Goal: Information Seeking & Learning: Learn about a topic

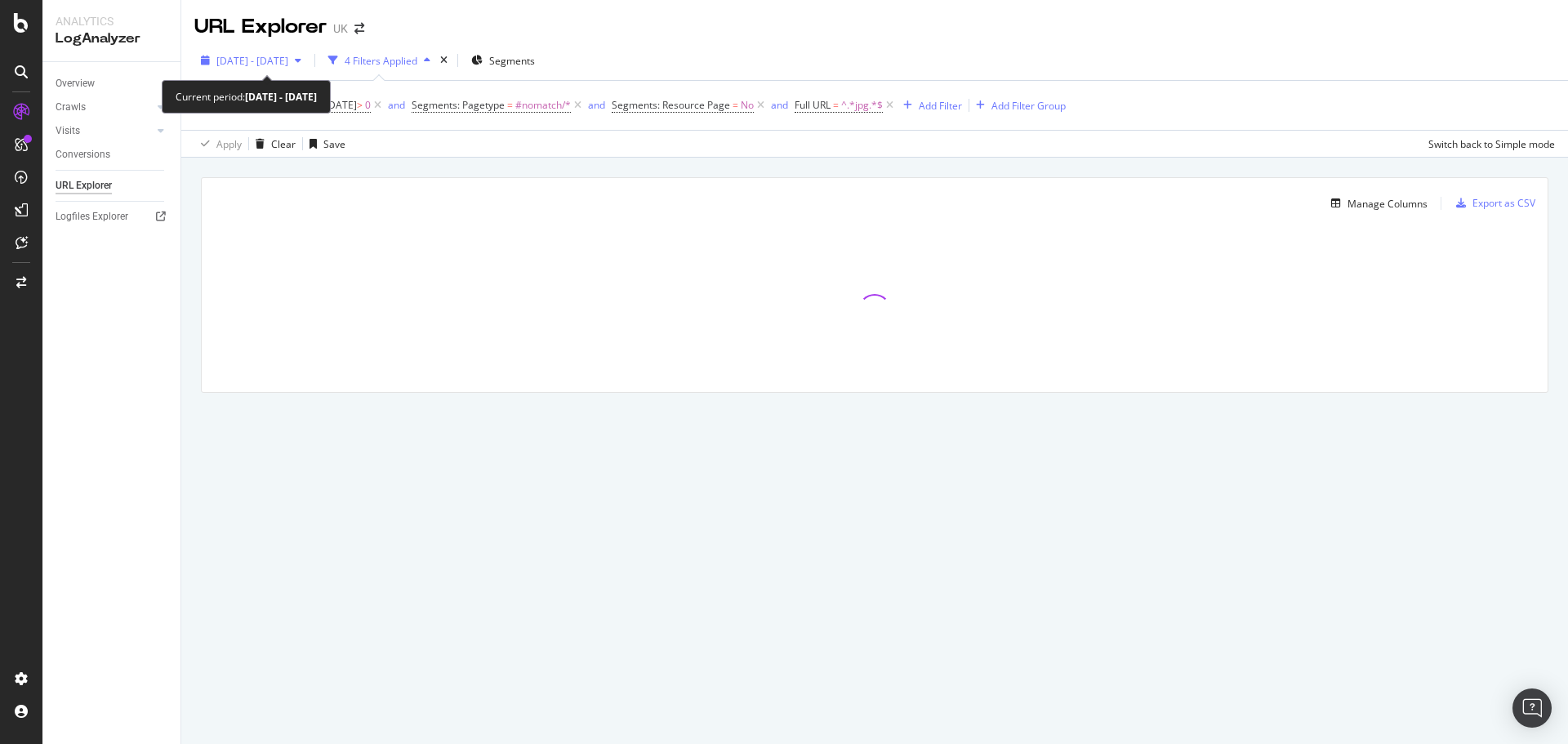
click at [288, 67] on span "[DATE] - [DATE]" at bounding box center [253, 61] width 72 height 14
click at [475, 154] on div "Apply Clear Save Switch back to Simple mode" at bounding box center [874, 143] width 1387 height 27
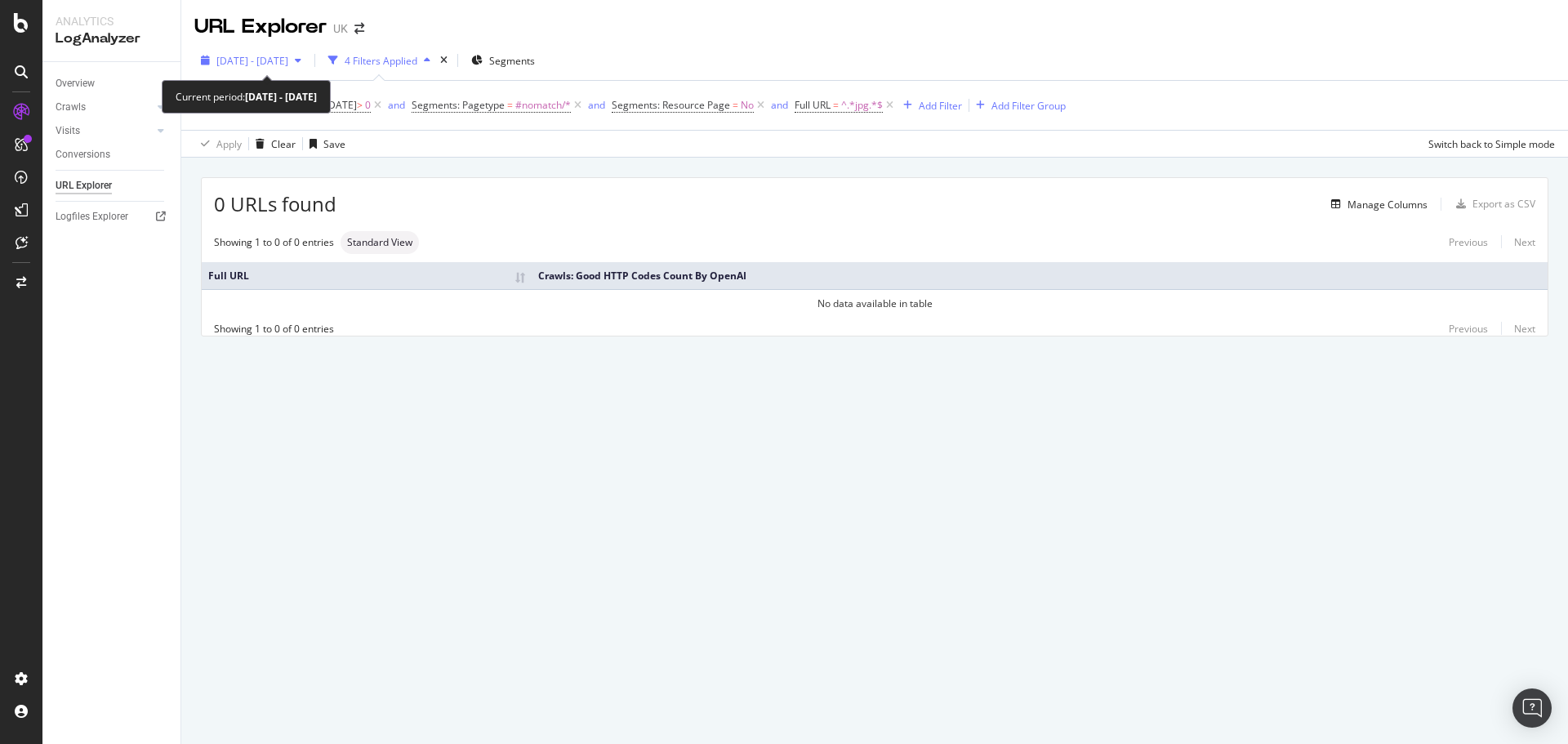
click at [272, 55] on span "[DATE] - [DATE]" at bounding box center [253, 61] width 72 height 14
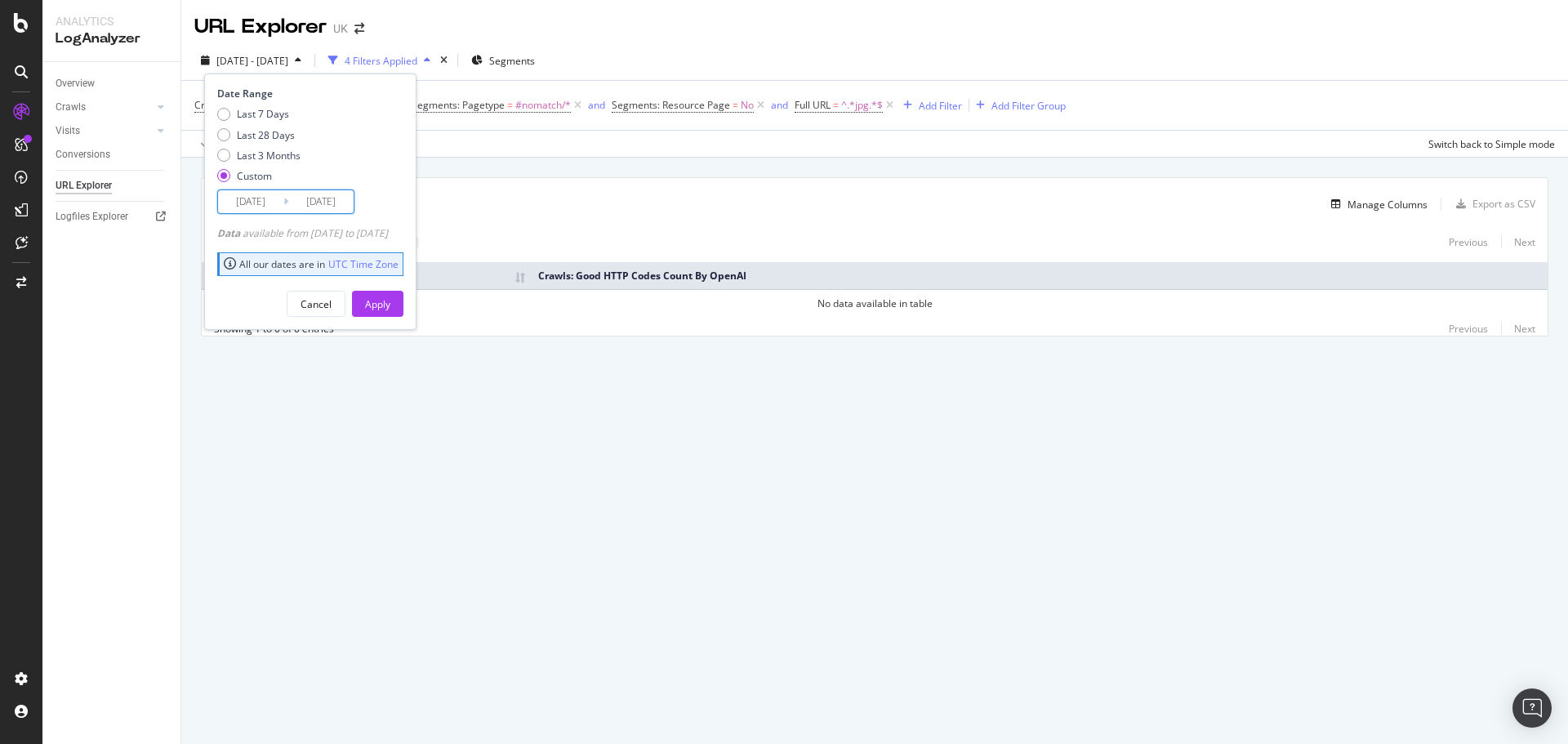
click at [242, 191] on input "2025/07/04" at bounding box center [251, 202] width 66 height 23
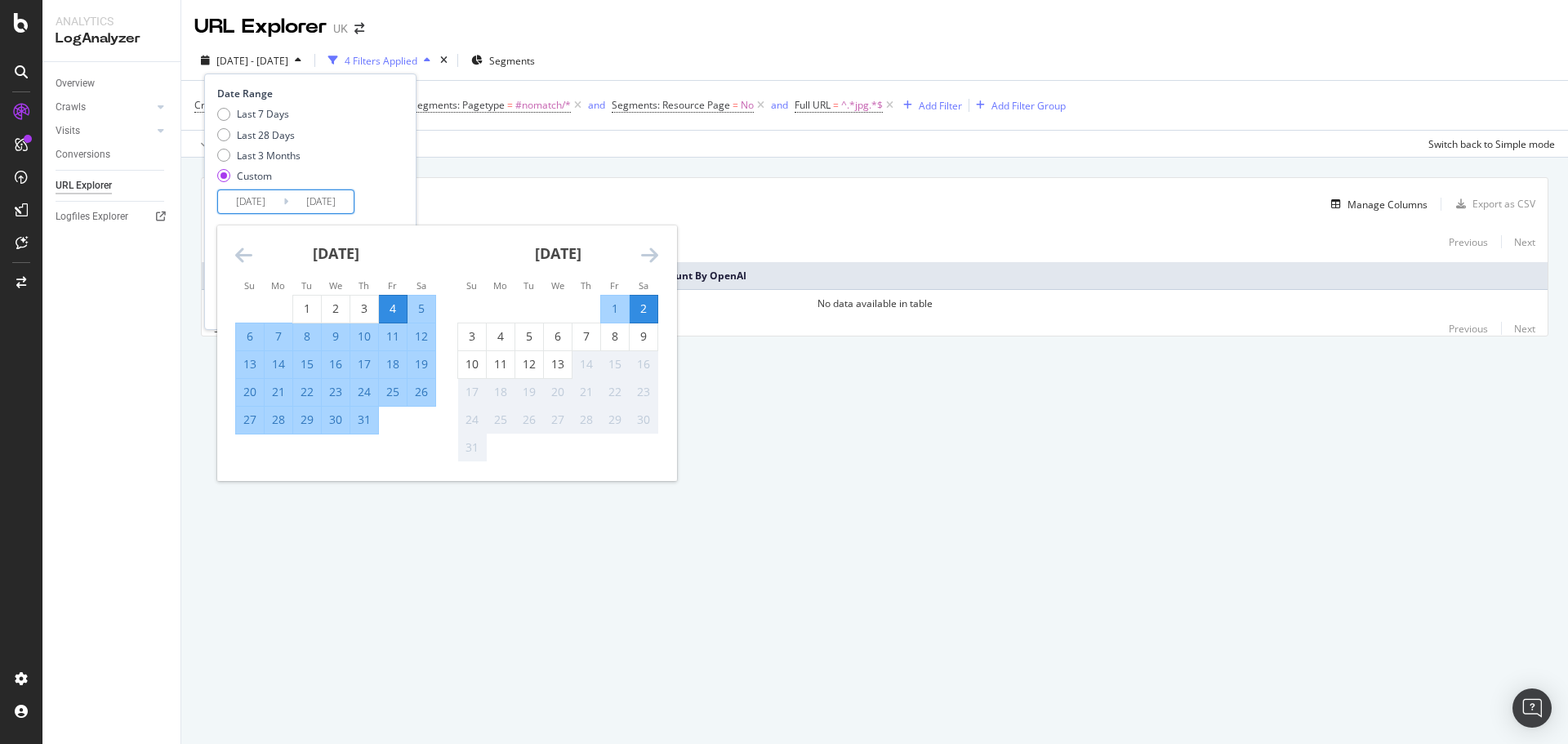
click at [255, 196] on input "2025/07/04" at bounding box center [251, 202] width 66 height 23
click at [307, 301] on div "1" at bounding box center [307, 309] width 28 height 16
type input "2025/07/01"
click at [556, 361] on div "13" at bounding box center [557, 365] width 28 height 16
type input "2025/08/13"
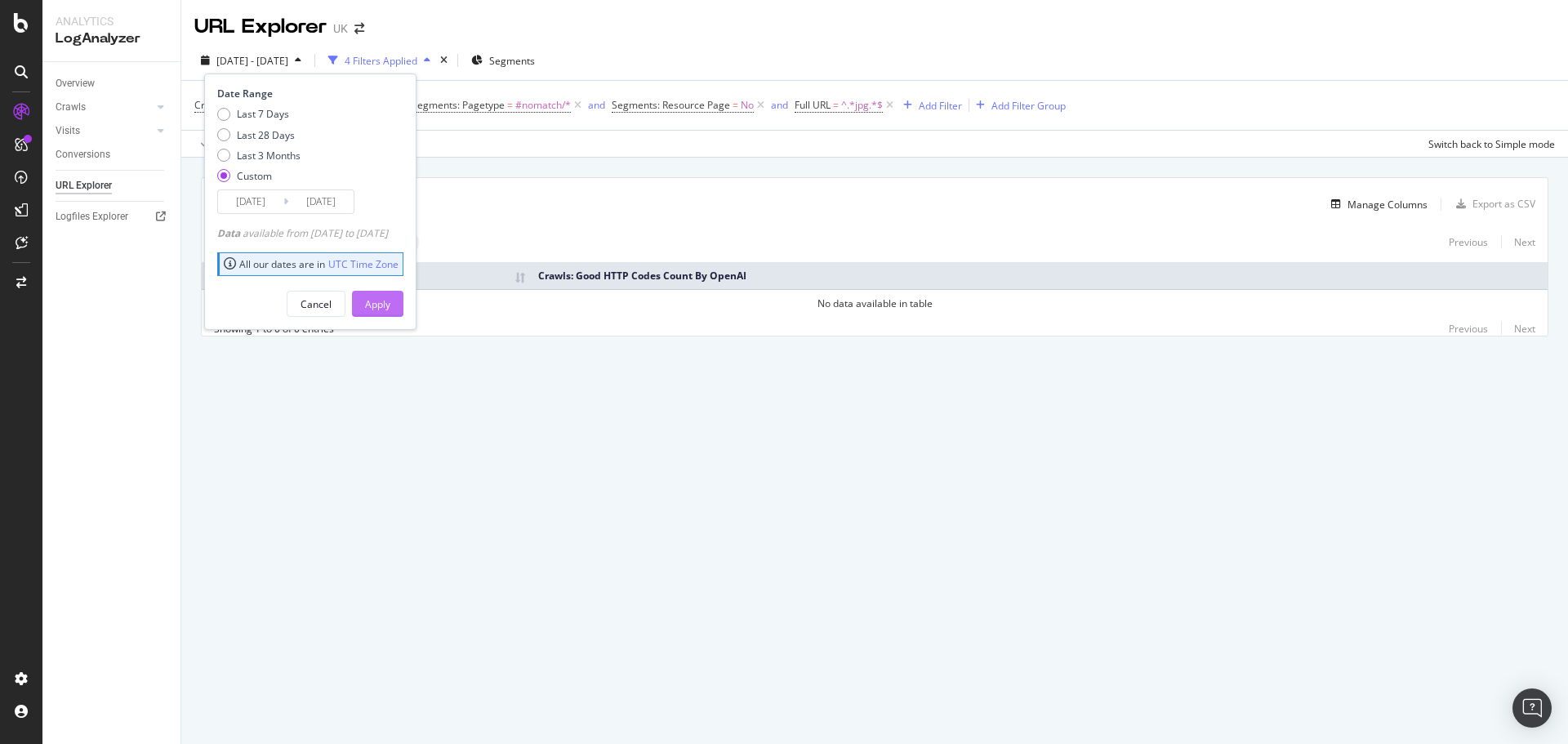
click at [390, 307] on div "Apply" at bounding box center [378, 304] width 25 height 14
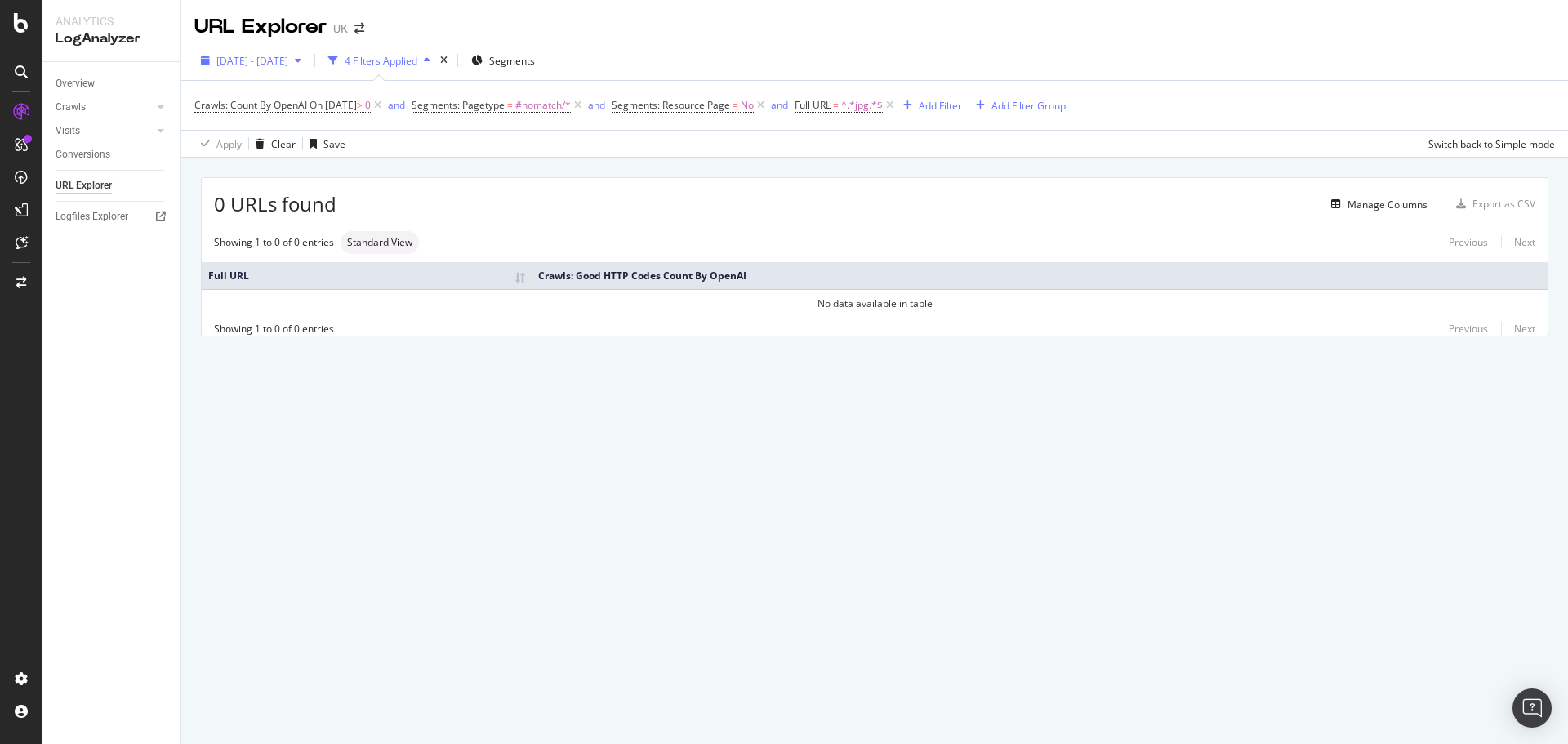
click at [288, 59] on span "2025 Jul. 4th - Aug. 2nd" at bounding box center [253, 61] width 72 height 14
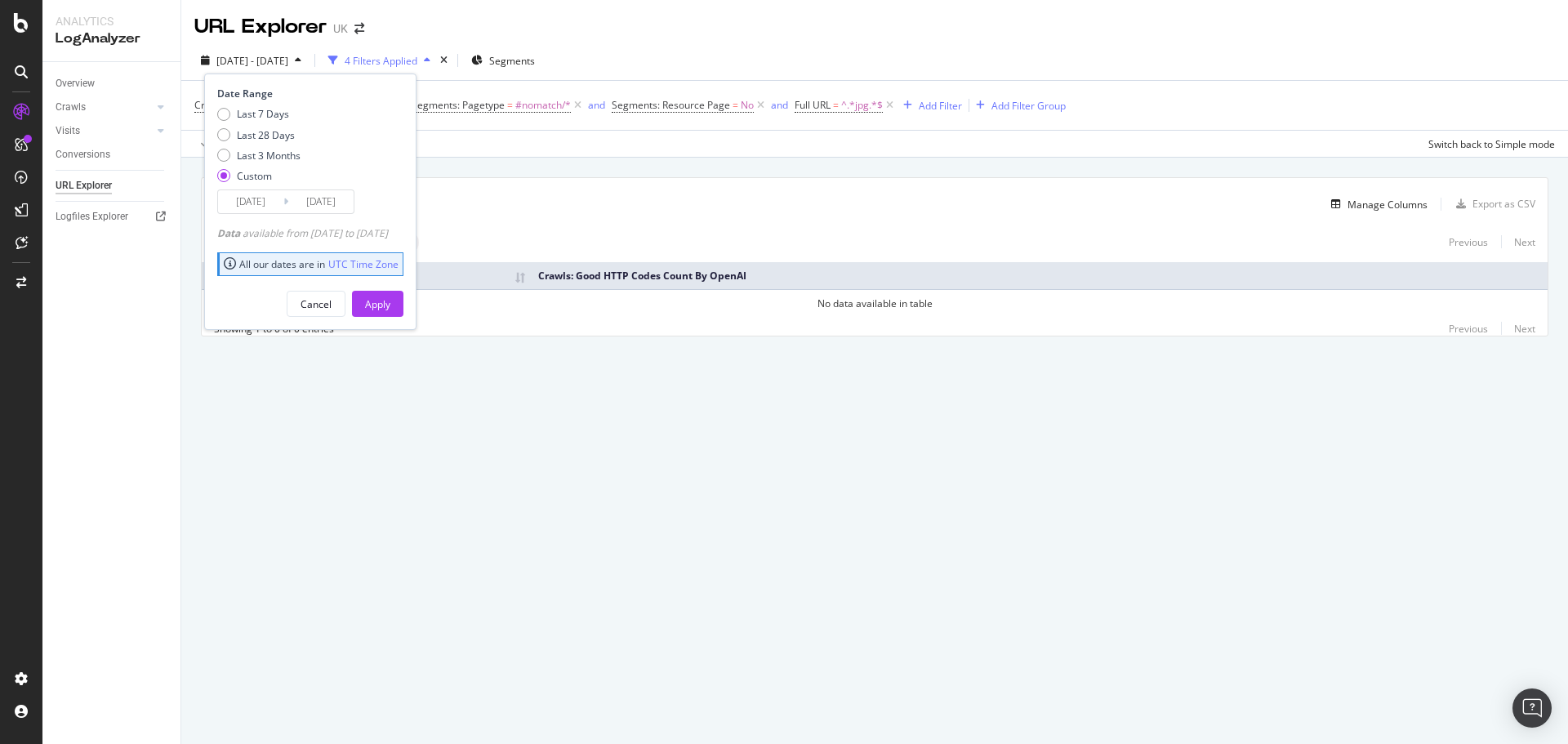
click at [267, 213] on input "2025/07/04" at bounding box center [251, 202] width 66 height 23
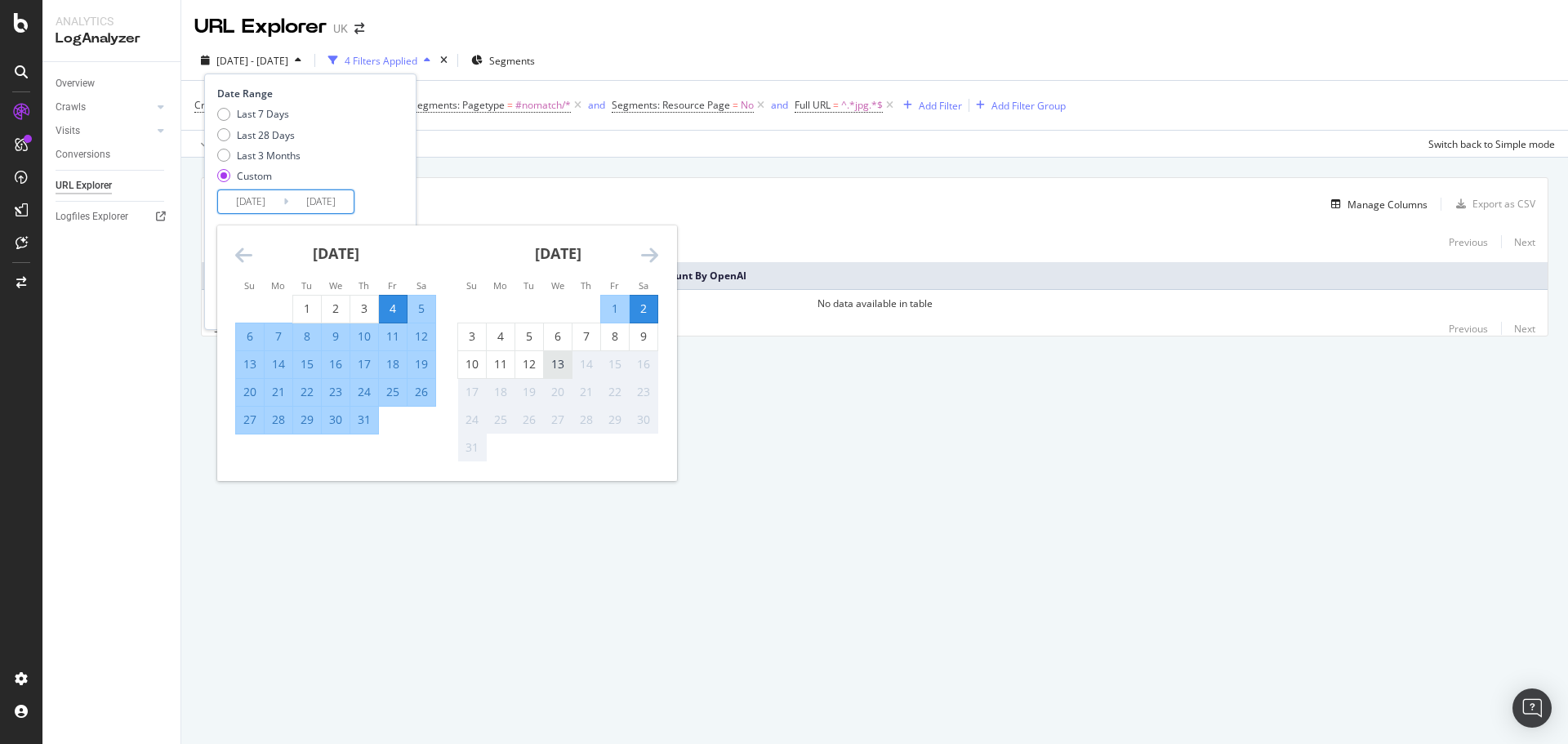
click at [552, 364] on div "13" at bounding box center [557, 365] width 28 height 16
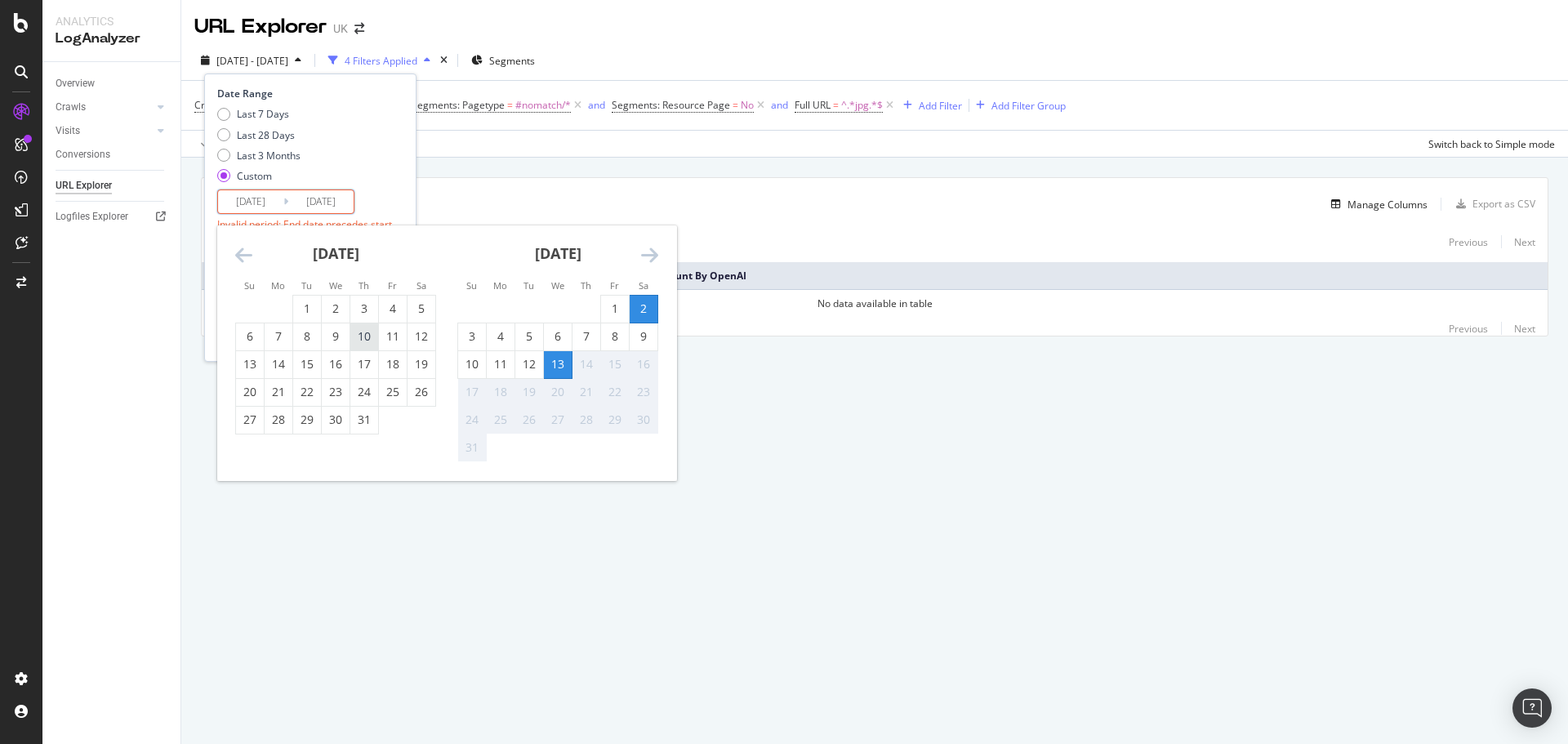
click at [369, 335] on div "10" at bounding box center [364, 337] width 28 height 16
type input "2025/07/10"
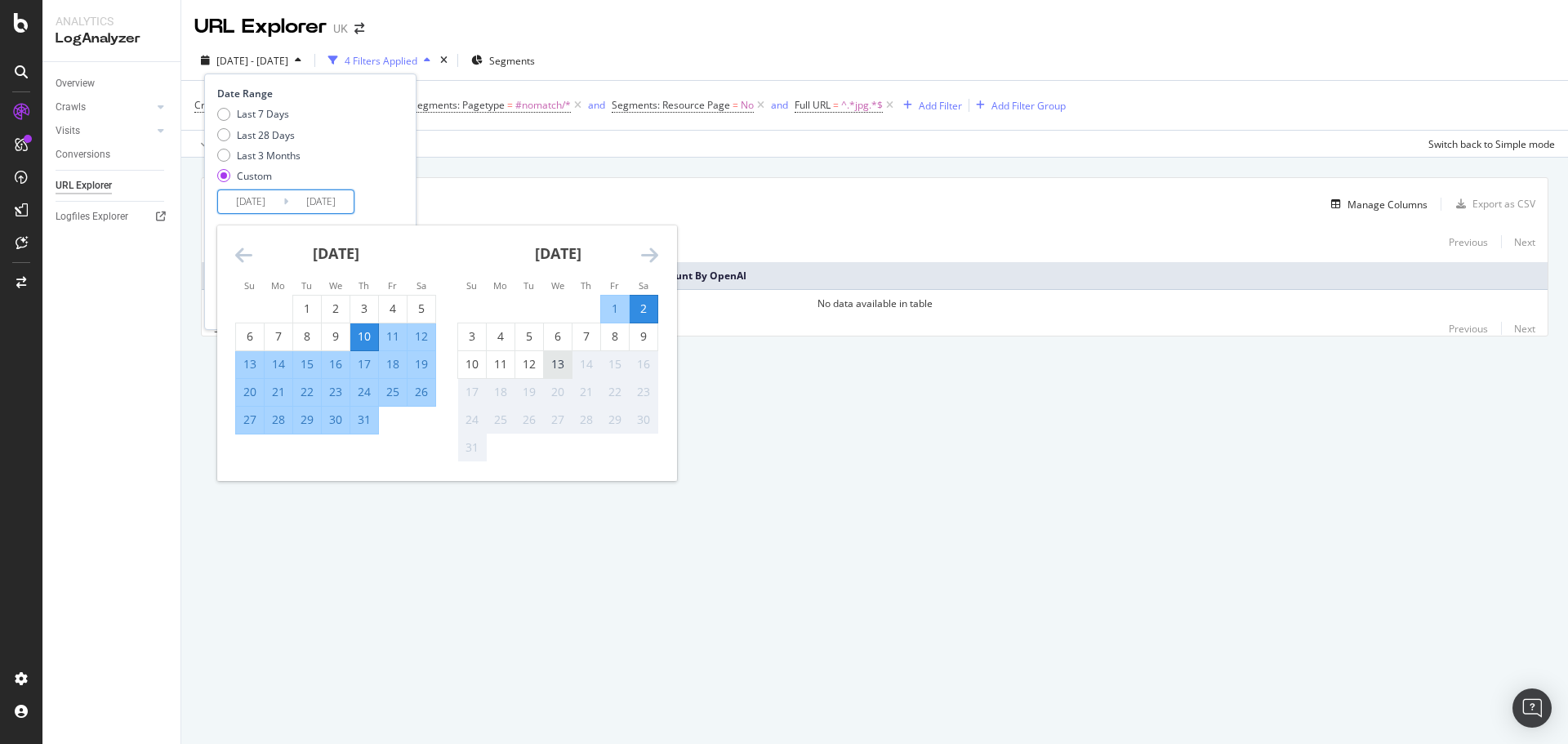
click at [558, 365] on div "13" at bounding box center [557, 365] width 28 height 16
type input "2025/08/13"
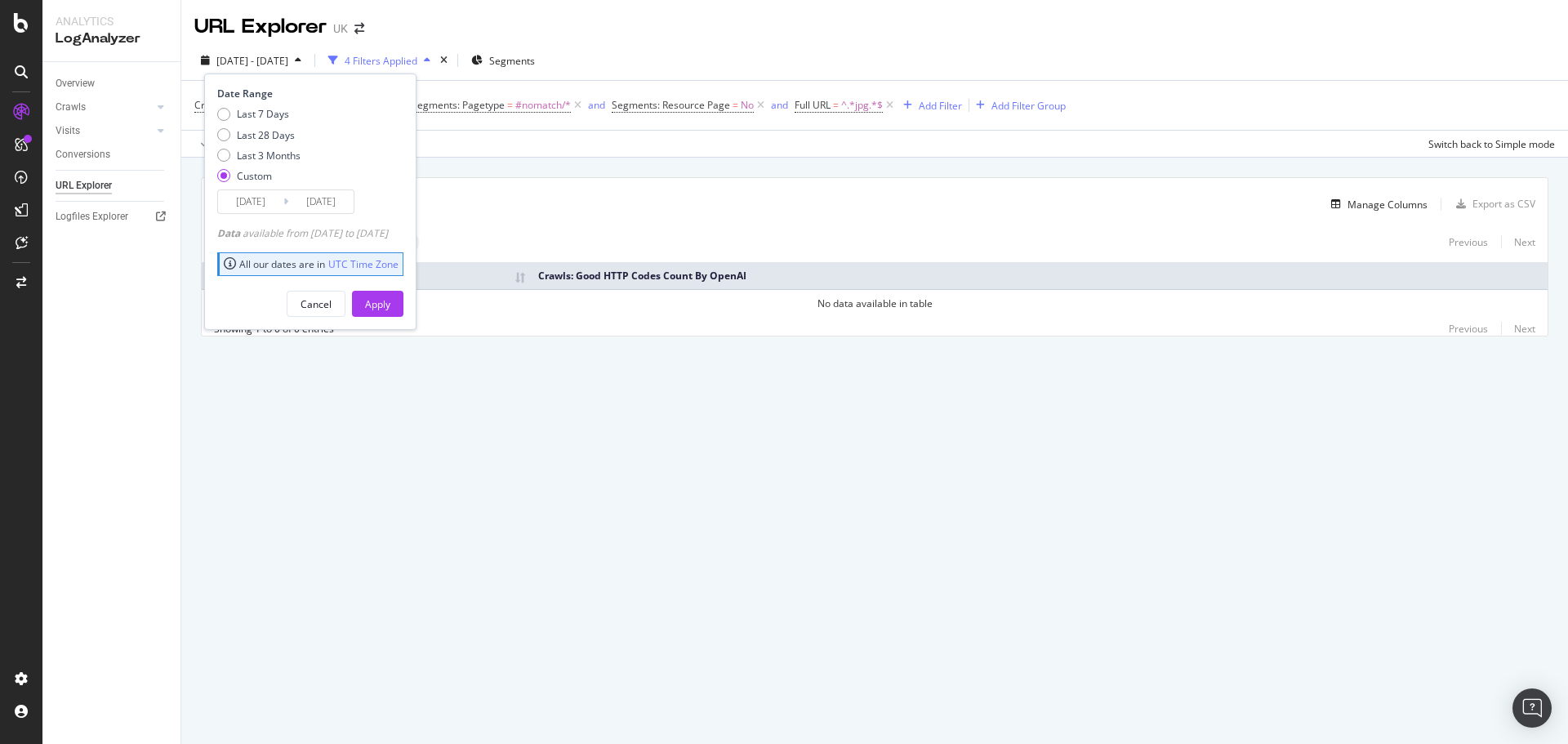
click at [254, 202] on input "2025/07/10" at bounding box center [251, 202] width 66 height 23
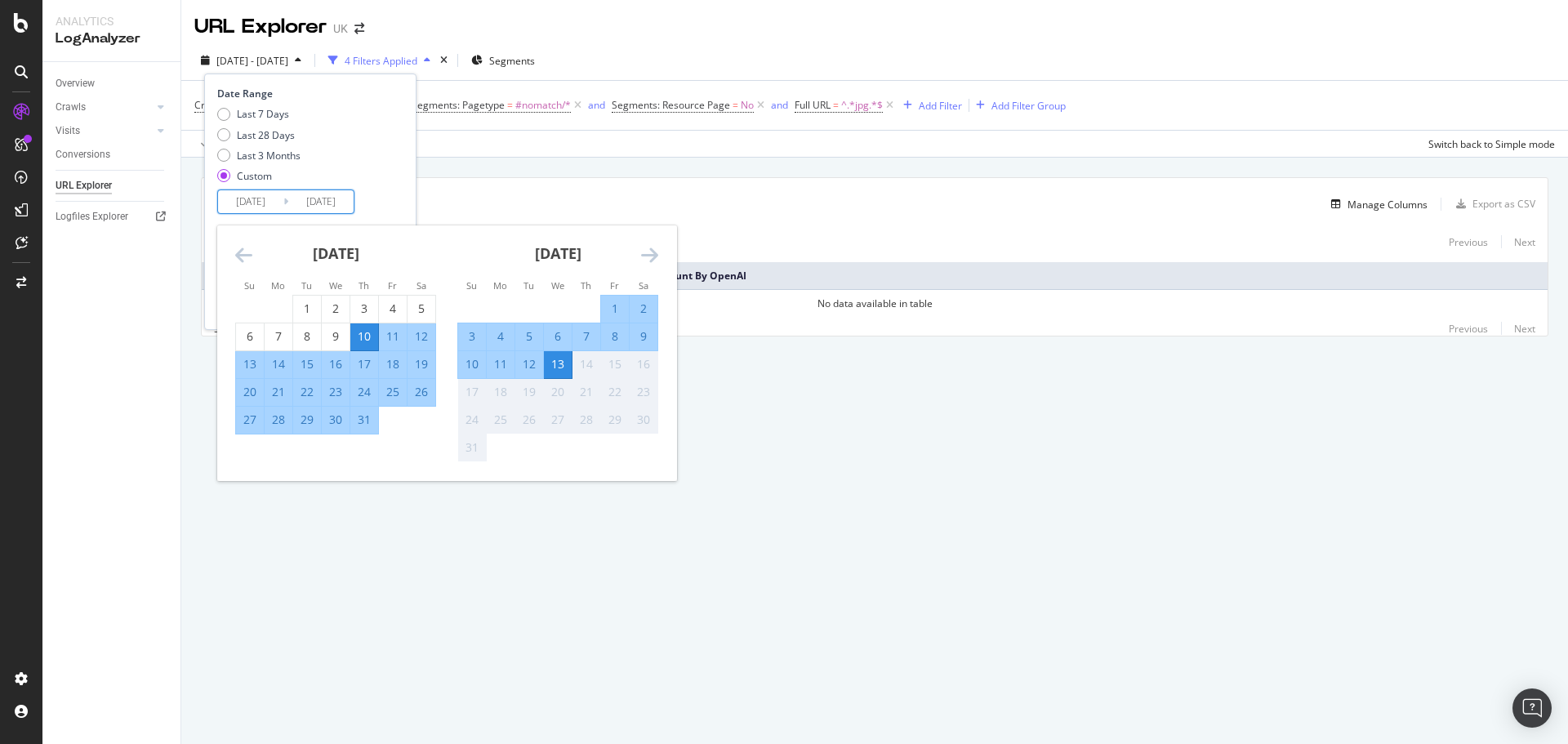
drag, startPoint x: 254, startPoint y: 408, endPoint x: 286, endPoint y: 414, distance: 32.6
click at [254, 409] on div "27" at bounding box center [250, 420] width 28 height 27
type input "2025/07/27"
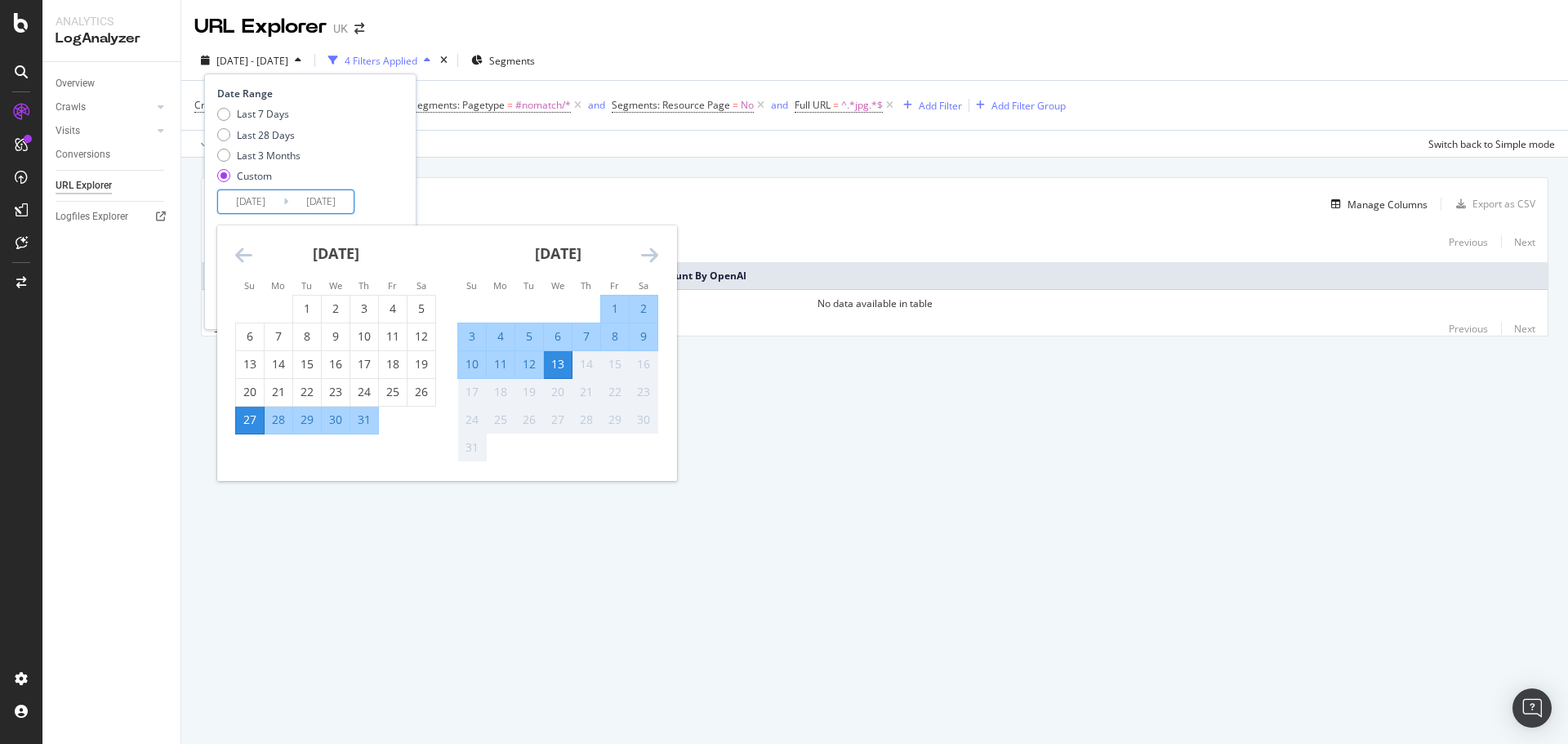
click at [562, 370] on div "13" at bounding box center [557, 365] width 28 height 16
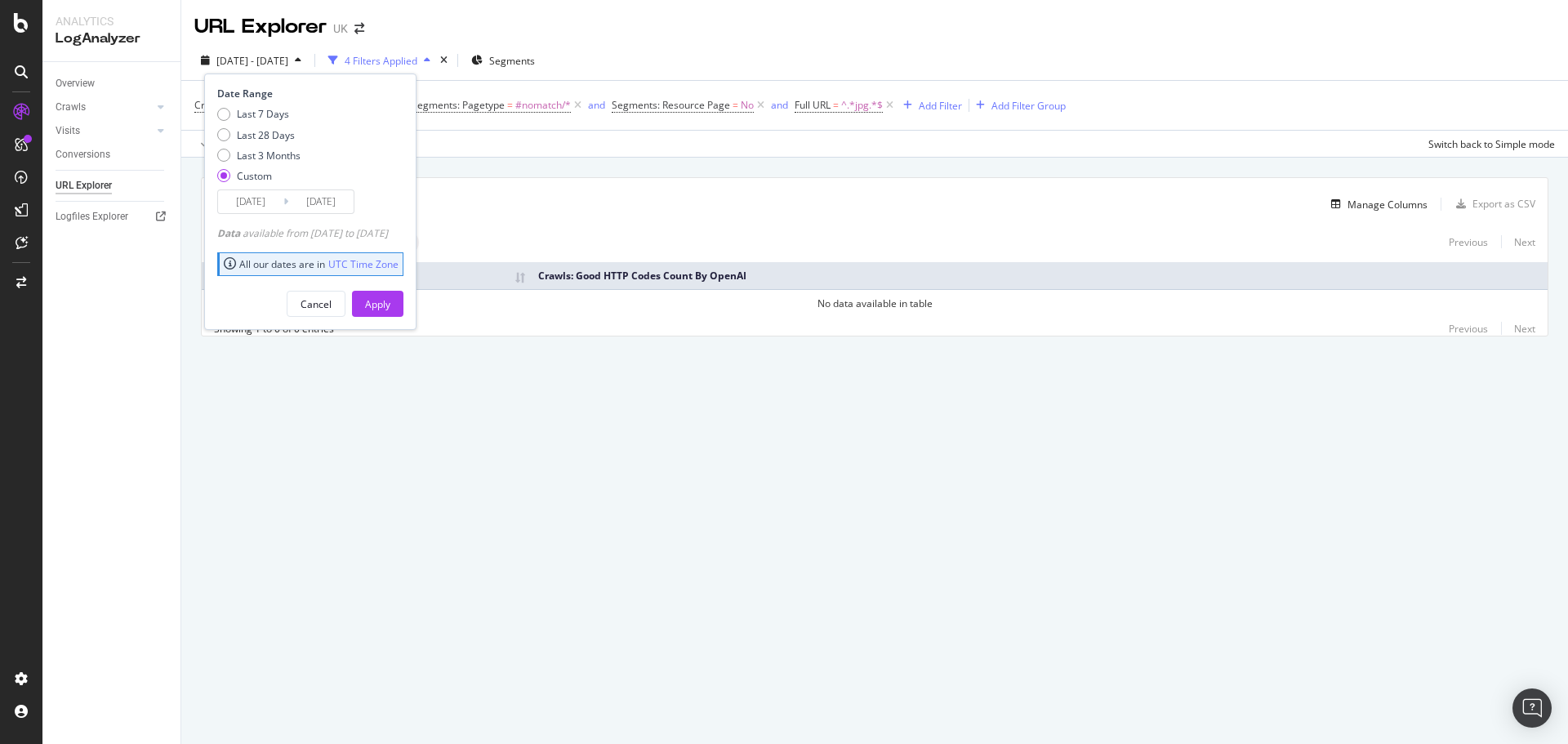
click at [394, 284] on div "Cancel Apply" at bounding box center [310, 297] width 186 height 39
click at [390, 301] on div "Apply" at bounding box center [378, 304] width 25 height 14
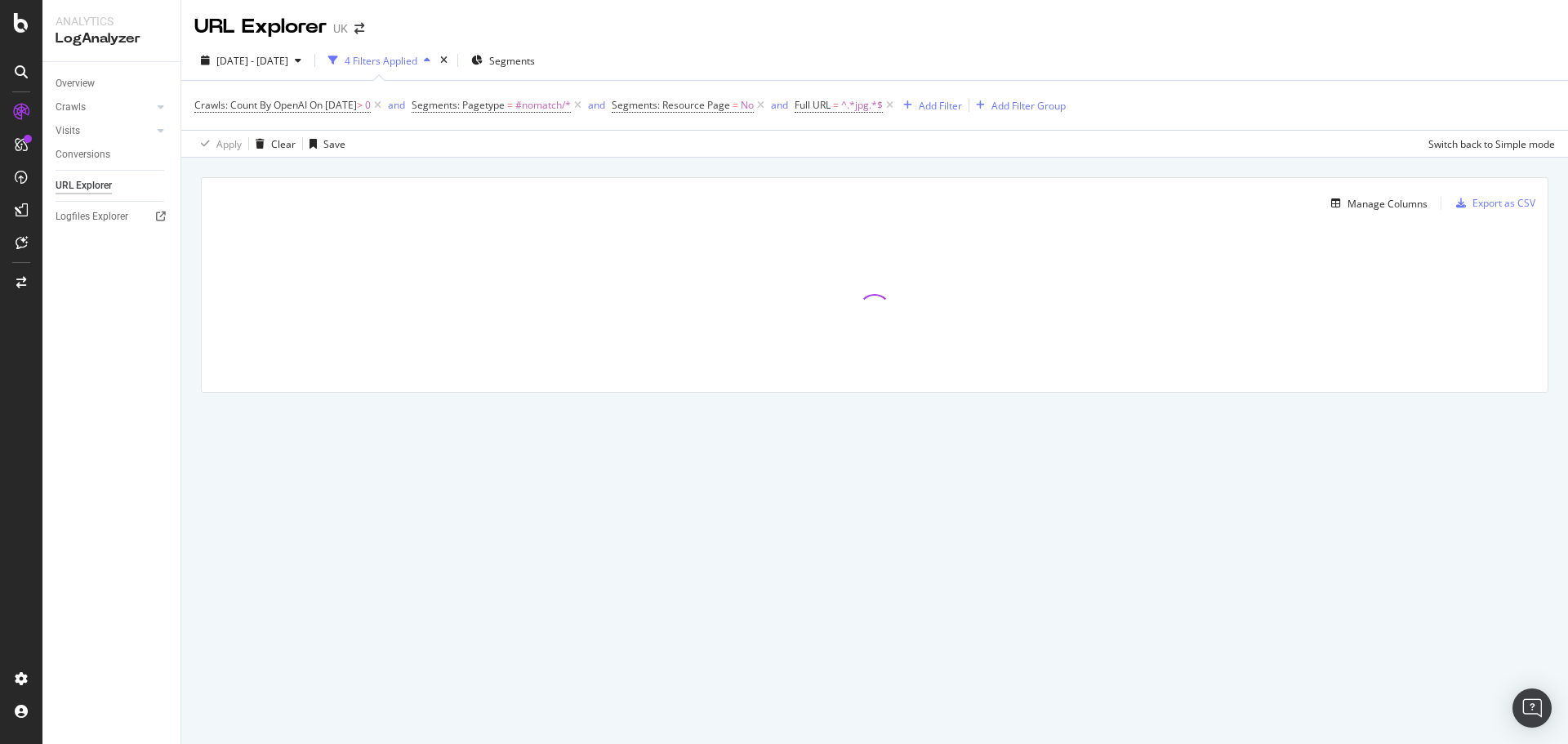
click at [193, 223] on div "Manage Columns Export as CSV Full URL Crawls: Good HTTP Codes Count By OpenAI" at bounding box center [874, 304] width 1387 height 292
click at [896, 103] on icon at bounding box center [889, 105] width 14 height 16
click at [163, 108] on icon at bounding box center [161, 107] width 7 height 10
click at [94, 199] on div "HTTP Codes" at bounding box center [91, 195] width 56 height 17
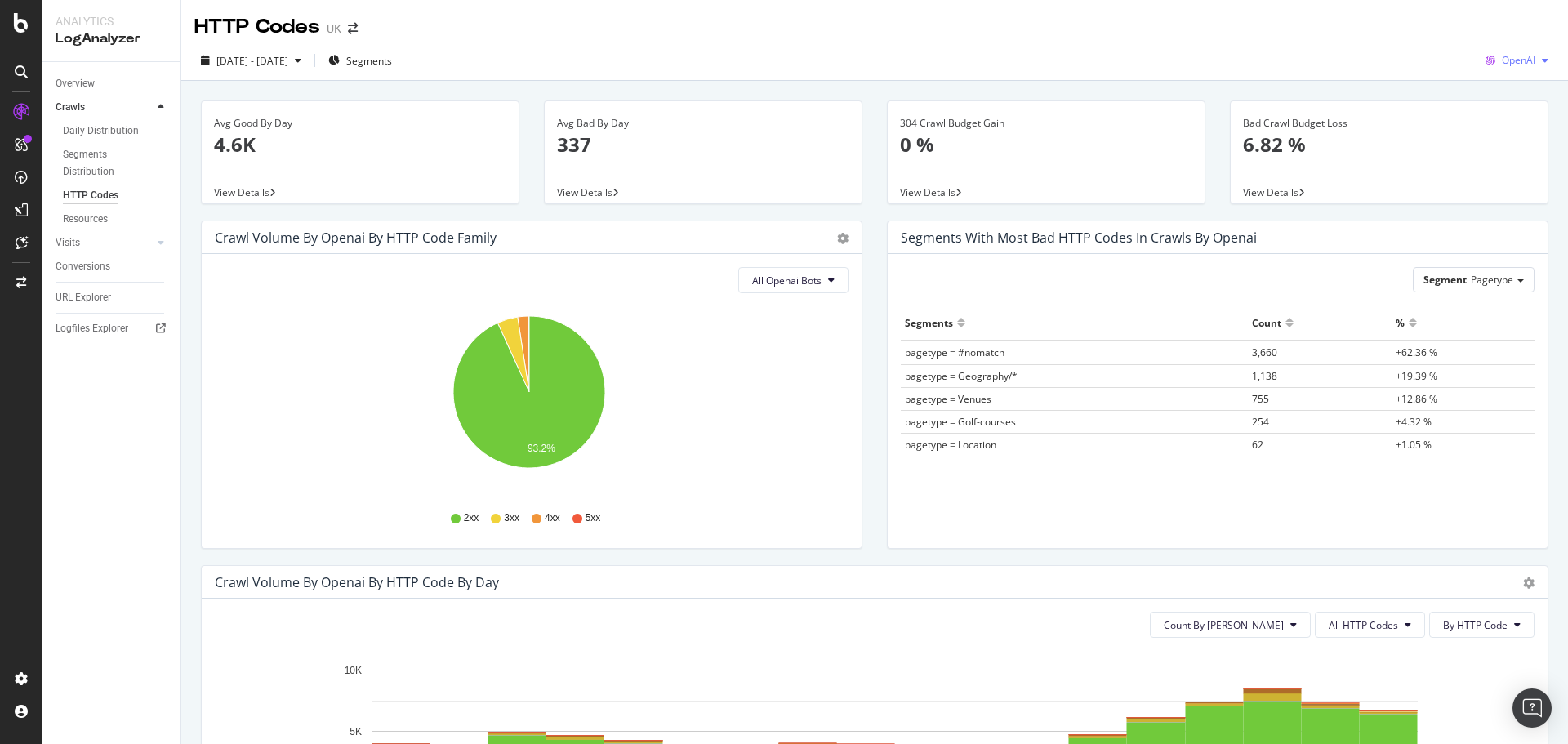
click at [1518, 63] on span "OpenAI" at bounding box center [1518, 60] width 34 height 14
click at [1379, 48] on div "[DATE] - [DATE] Segments OpenAI" at bounding box center [874, 64] width 1387 height 33
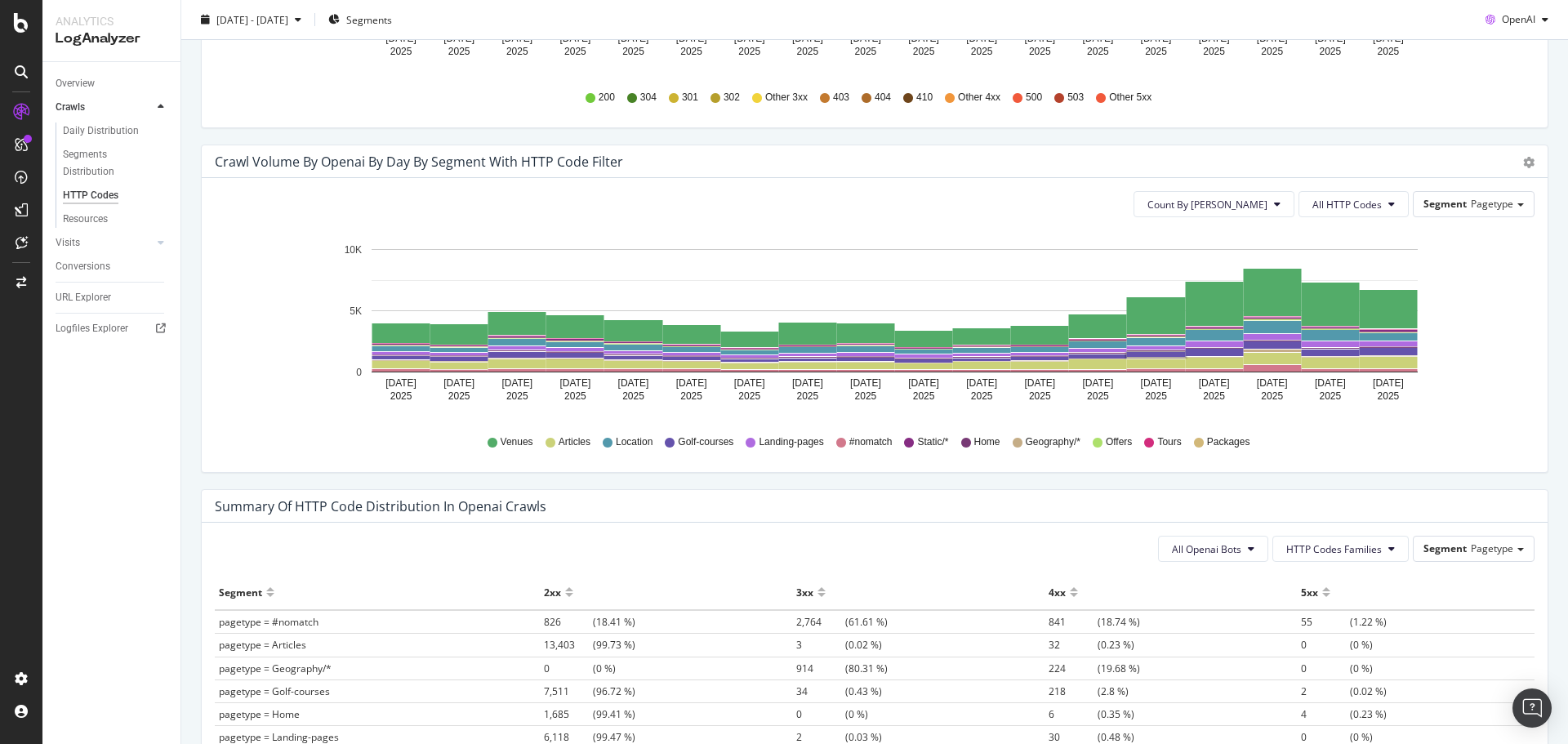
scroll to position [817, 0]
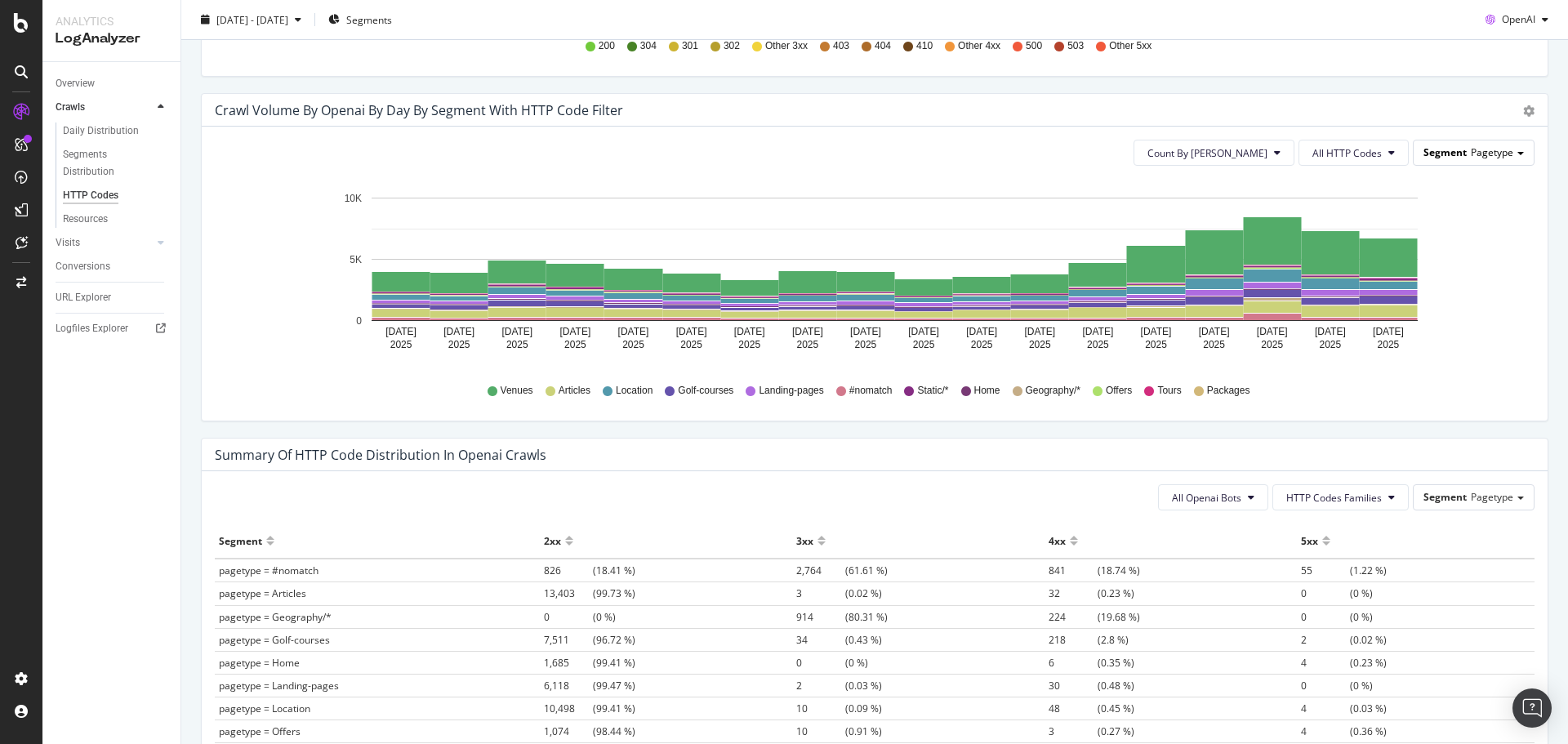
click at [1454, 154] on span "Segment" at bounding box center [1445, 152] width 44 height 14
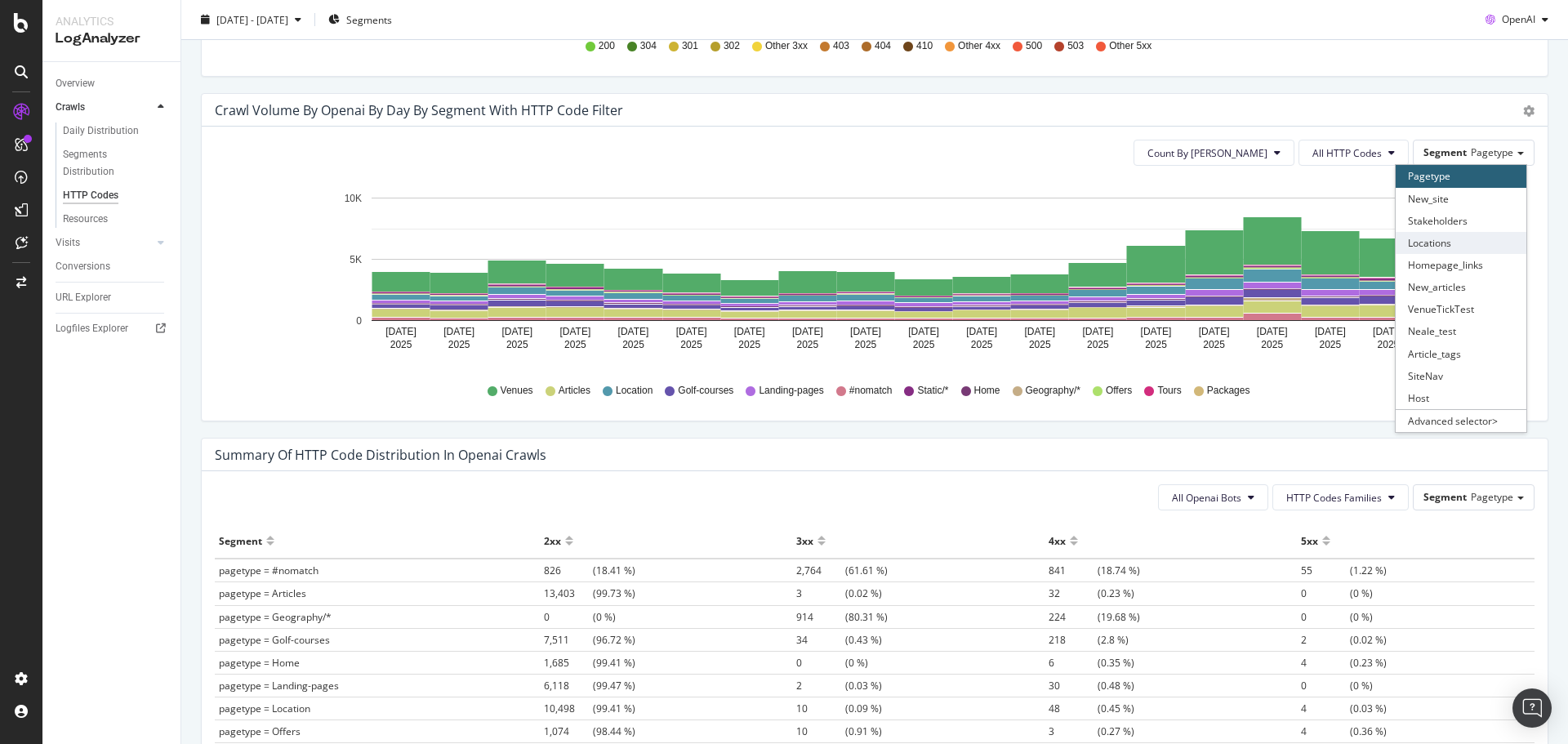
click at [1445, 239] on div "Locations" at bounding box center [1460, 242] width 131 height 22
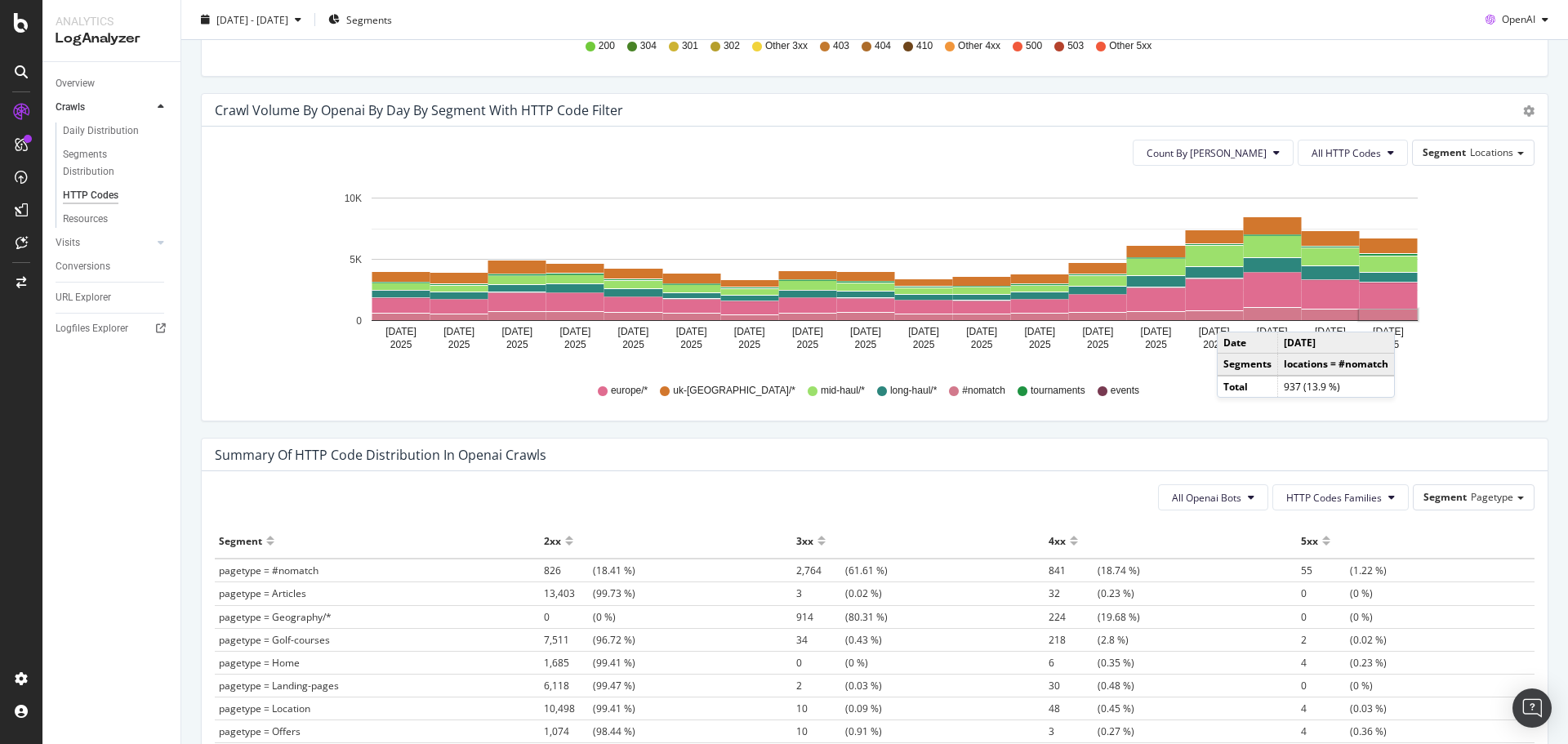
click at [1399, 315] on rect "A chart." at bounding box center [1388, 315] width 58 height 11
